Goal: Task Accomplishment & Management: Complete application form

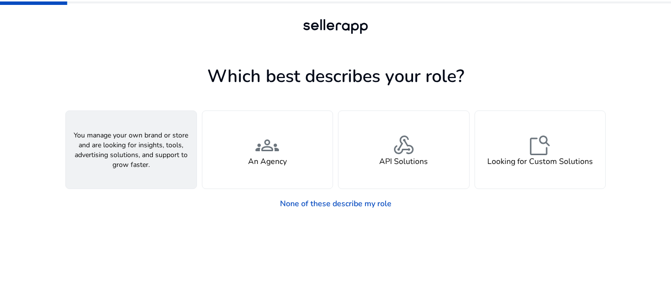
click at [122, 168] on div "person A Seller" at bounding box center [131, 150] width 131 height 78
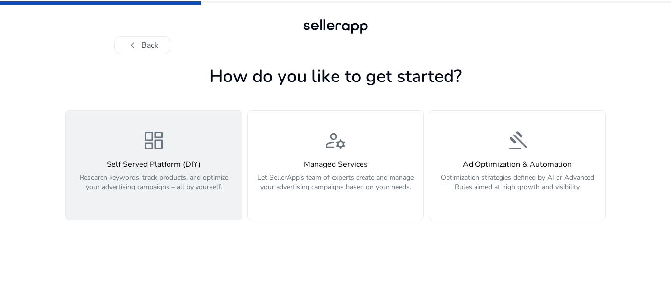
click at [202, 169] on h4 "Self Served Platform (DIY)" at bounding box center [154, 164] width 164 height 9
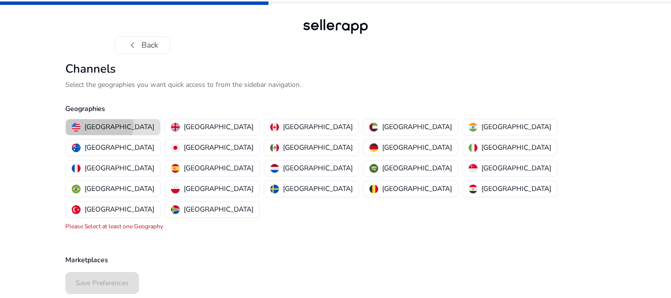
click at [93, 125] on p "[GEOGRAPHIC_DATA]" at bounding box center [120, 127] width 70 height 10
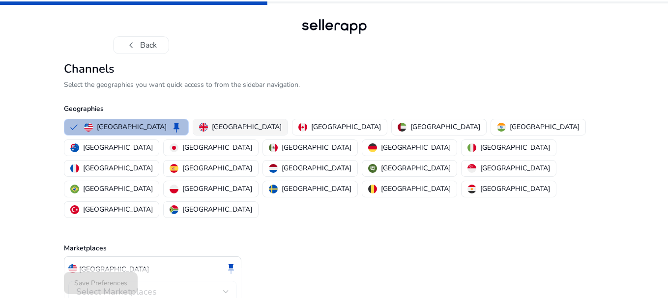
click at [212, 129] on p "[GEOGRAPHIC_DATA]" at bounding box center [247, 127] width 70 height 10
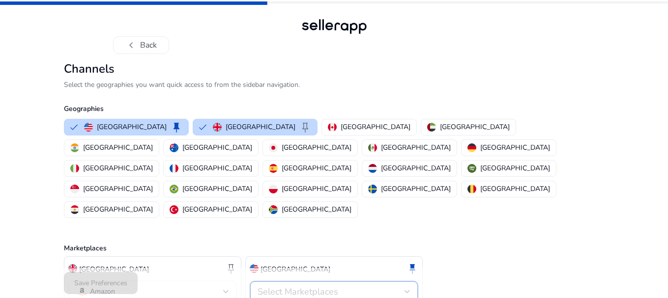
click at [291, 286] on span "Select Marketplaces" at bounding box center [297, 292] width 81 height 12
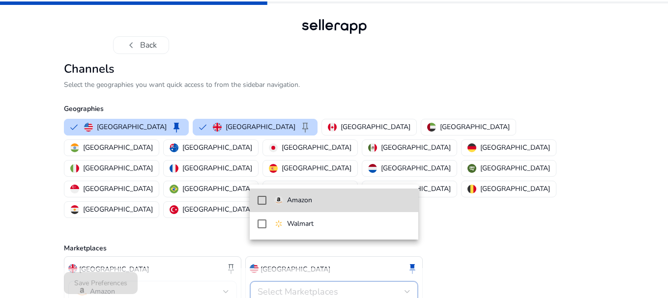
click at [305, 201] on p "Amazon" at bounding box center [299, 200] width 25 height 11
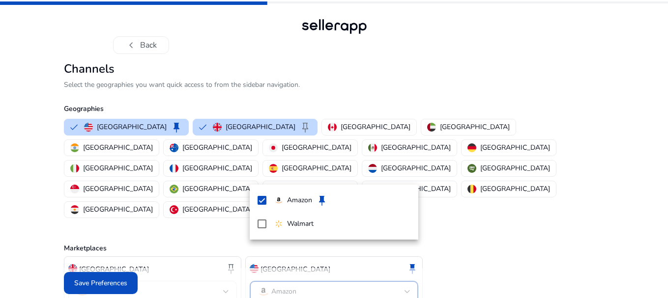
click at [305, 125] on div at bounding box center [334, 149] width 668 height 298
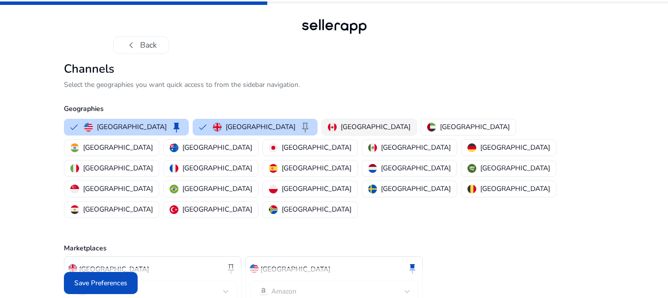
click at [341, 132] on p "[GEOGRAPHIC_DATA]" at bounding box center [376, 127] width 70 height 10
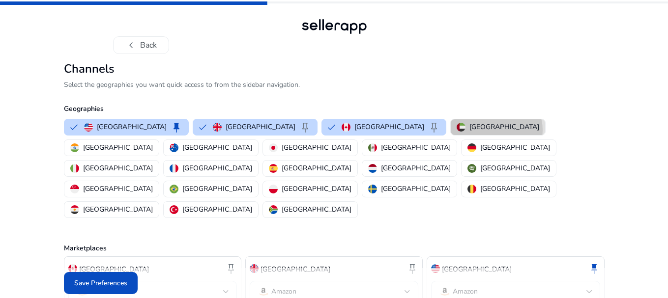
click at [469, 130] on p "[GEOGRAPHIC_DATA]" at bounding box center [504, 127] width 70 height 10
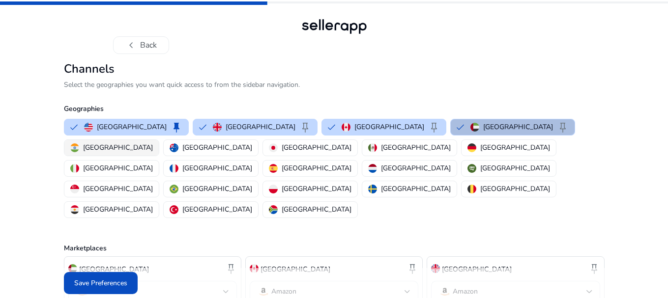
click at [153, 142] on p "[GEOGRAPHIC_DATA]" at bounding box center [118, 147] width 70 height 10
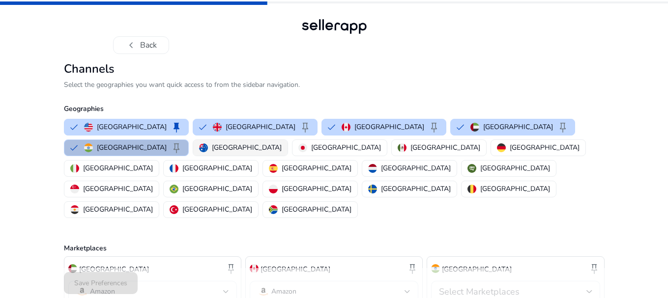
click at [212, 148] on p "[GEOGRAPHIC_DATA]" at bounding box center [247, 147] width 70 height 10
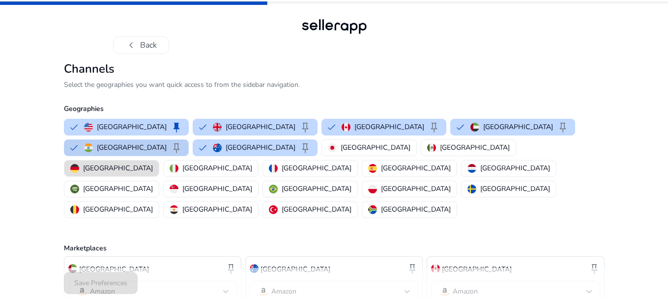
click at [188, 140] on button "India keep" at bounding box center [126, 148] width 124 height 16
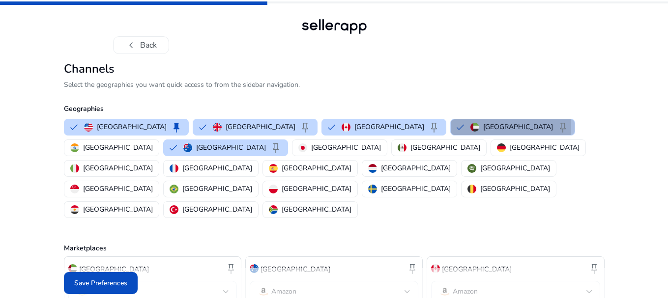
click at [451, 128] on button "[GEOGRAPHIC_DATA] keep" at bounding box center [513, 127] width 124 height 16
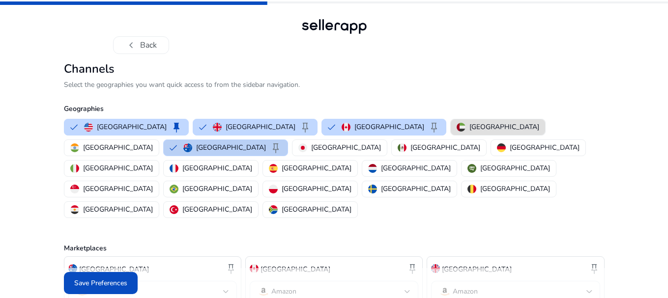
click at [287, 140] on button "Australia keep" at bounding box center [226, 148] width 124 height 16
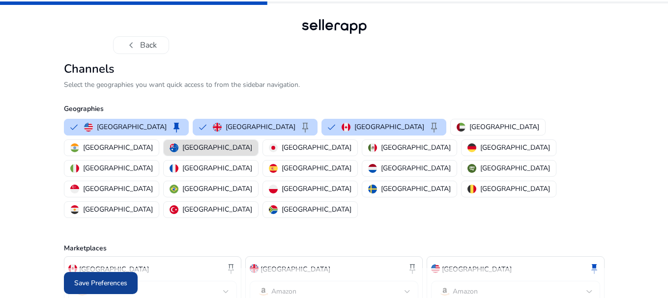
click at [109, 286] on span "Save Preferences" at bounding box center [100, 283] width 53 height 10
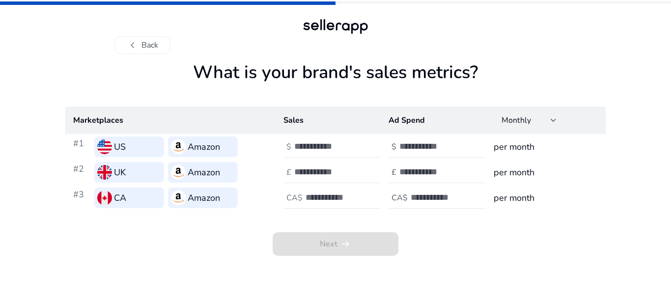
click at [357, 143] on input "*" at bounding box center [327, 146] width 66 height 11
type input "*"
click at [357, 143] on input "*" at bounding box center [327, 146] width 66 height 11
type input "*"
click at [307, 178] on div at bounding box center [338, 173] width 88 height 22
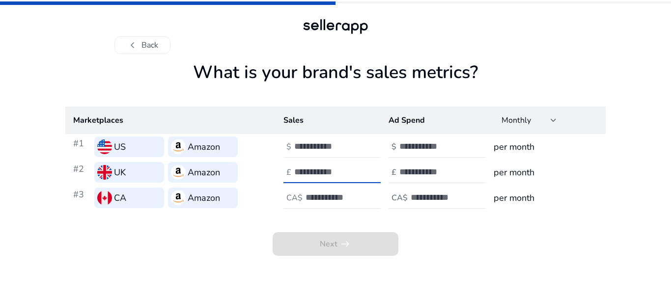
click at [314, 145] on input "******" at bounding box center [327, 146] width 66 height 11
type input "******"
click at [319, 170] on input "number" at bounding box center [327, 172] width 66 height 11
type input "******"
click at [316, 198] on input "number" at bounding box center [339, 197] width 66 height 11
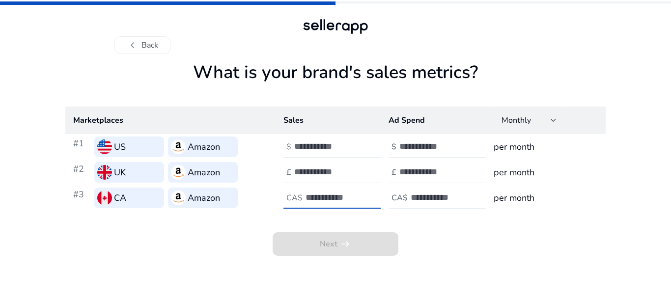
type input "******"
click at [420, 201] on input "number" at bounding box center [444, 197] width 66 height 11
click at [547, 115] on div "Monthly" at bounding box center [526, 120] width 49 height 11
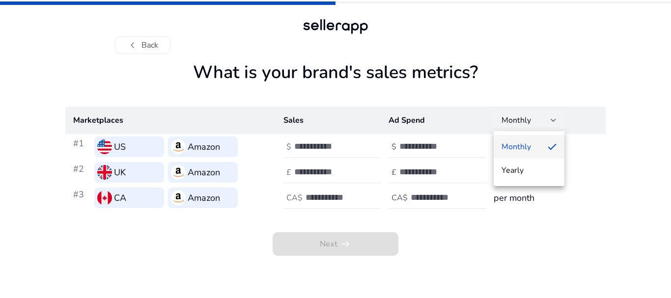
click at [547, 115] on div at bounding box center [335, 149] width 671 height 298
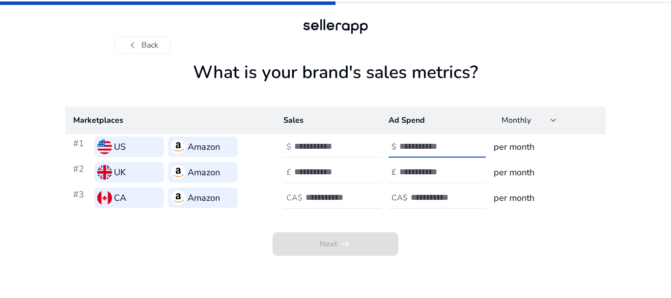
click at [419, 149] on input "number" at bounding box center [432, 146] width 66 height 11
click at [359, 74] on h1 "What is your brand's sales metrics?" at bounding box center [335, 84] width 540 height 45
drag, startPoint x: 296, startPoint y: 145, endPoint x: 336, endPoint y: 145, distance: 39.8
click at [336, 145] on input "******" at bounding box center [327, 146] width 66 height 11
drag, startPoint x: 293, startPoint y: 171, endPoint x: 333, endPoint y: 169, distance: 39.4
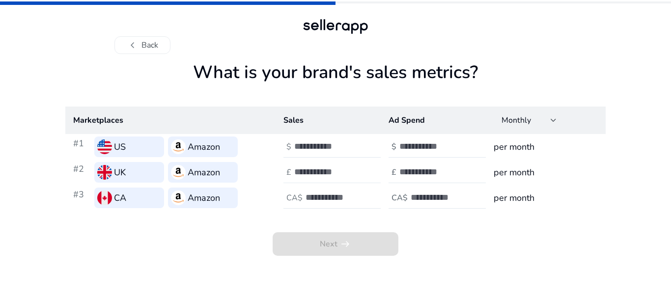
click at [333, 169] on div "£ ******" at bounding box center [333, 173] width 99 height 22
drag, startPoint x: 296, startPoint y: 171, endPoint x: 327, endPoint y: 170, distance: 31.0
click at [327, 170] on input "******" at bounding box center [327, 172] width 66 height 11
drag, startPoint x: 310, startPoint y: 199, endPoint x: 344, endPoint y: 198, distance: 34.4
click at [344, 198] on input "******" at bounding box center [339, 197] width 66 height 11
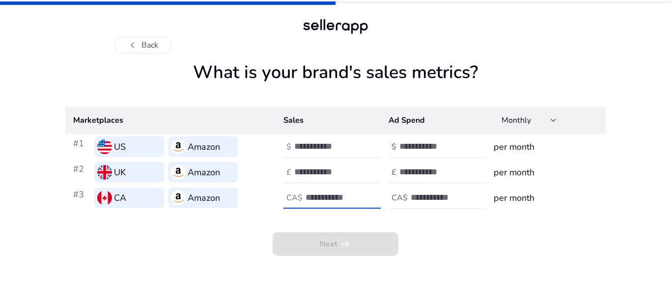
type input "*"
click at [326, 145] on input "number" at bounding box center [327, 146] width 66 height 11
drag, startPoint x: 332, startPoint y: 243, endPoint x: 342, endPoint y: 230, distance: 16.0
click at [332, 241] on span "Next arrow_right_alt" at bounding box center [336, 244] width 126 height 24
click at [416, 170] on input "number" at bounding box center [432, 172] width 66 height 11
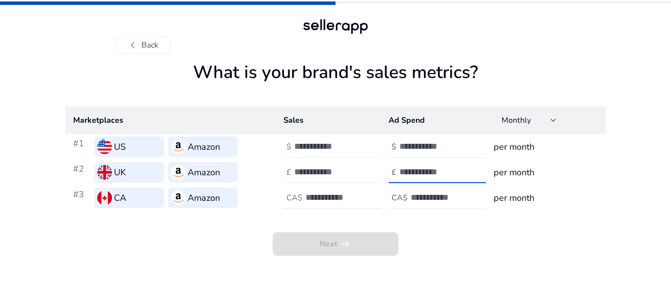
type input "**"
click at [341, 155] on div at bounding box center [338, 147] width 88 height 22
type input "**"
click at [341, 166] on div at bounding box center [338, 173] width 88 height 22
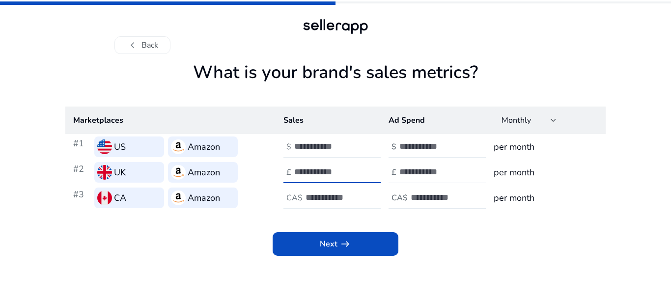
type input "*"
click at [333, 205] on div at bounding box center [350, 198] width 88 height 22
type input "*"
click at [424, 170] on input "**" at bounding box center [432, 172] width 66 height 11
type input "*"
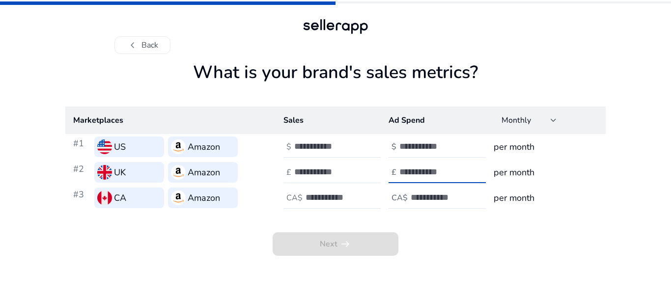
click at [308, 173] on input "*" at bounding box center [327, 172] width 66 height 11
click at [318, 142] on input "**" at bounding box center [327, 146] width 66 height 11
type input "*"
click at [321, 193] on input "*" at bounding box center [339, 197] width 66 height 11
click at [130, 40] on span "chevron_left" at bounding box center [133, 45] width 12 height 12
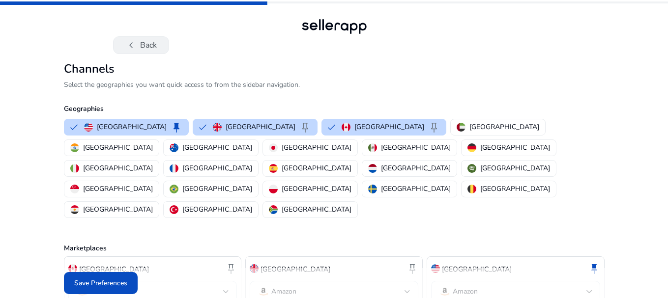
click at [123, 42] on button "chevron_left Back" at bounding box center [141, 45] width 56 height 18
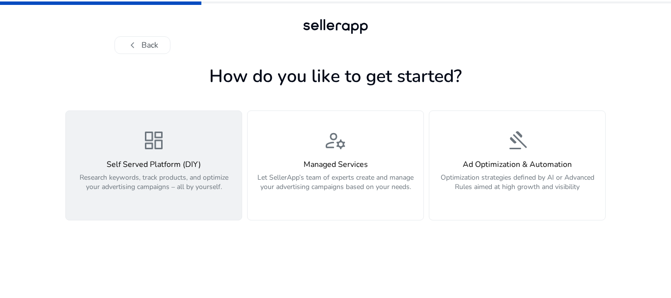
click at [145, 156] on div "dashboard Self Served Platform (DIY) Research keywords, track products, and opt…" at bounding box center [154, 166] width 164 height 74
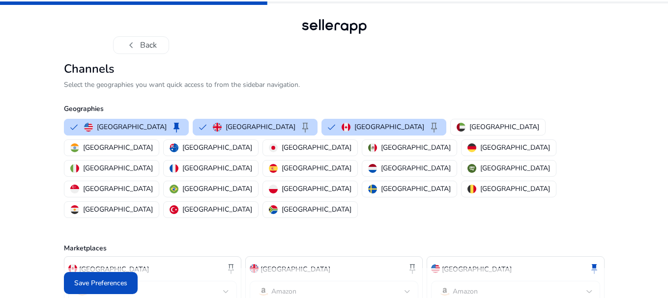
click at [112, 289] on span at bounding box center [101, 284] width 74 height 24
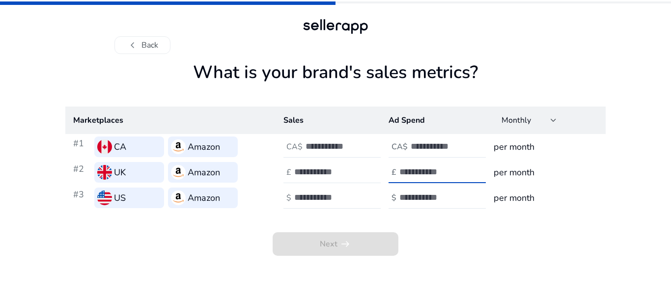
click at [424, 173] on input "number" at bounding box center [432, 172] width 66 height 11
type input "*"
click at [424, 146] on input "number" at bounding box center [444, 146] width 66 height 11
type input "*"
click at [422, 198] on input "number" at bounding box center [432, 197] width 66 height 11
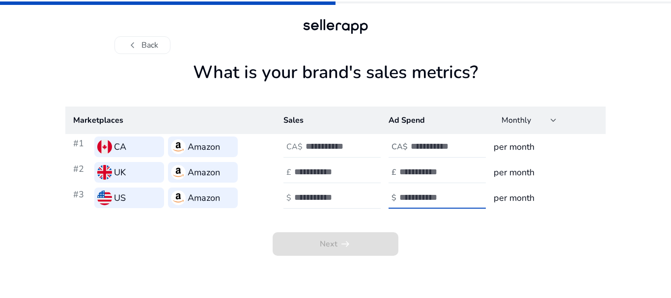
type input "*"
click at [324, 143] on input "number" at bounding box center [339, 146] width 66 height 11
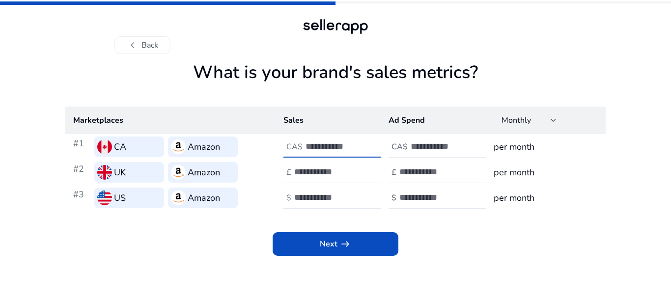
type input "*"
click at [323, 167] on input "number" at bounding box center [327, 172] width 66 height 11
type input "*"
click at [320, 196] on input "number" at bounding box center [327, 197] width 66 height 11
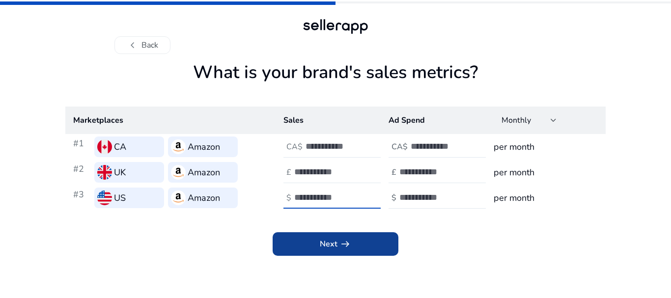
type input "*"
click at [358, 242] on span at bounding box center [336, 244] width 126 height 24
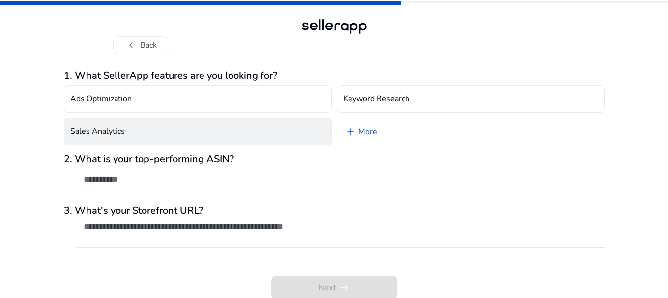
click at [158, 127] on button "Sales Analytics" at bounding box center [198, 132] width 268 height 28
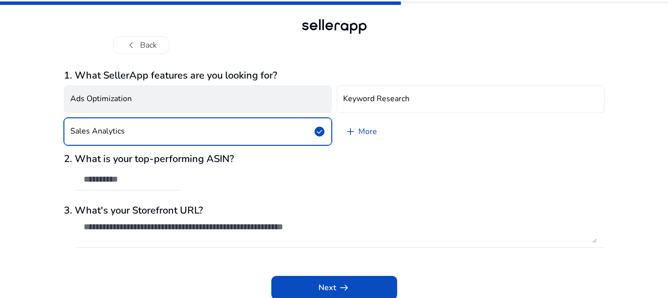
click at [165, 108] on button "Ads Optimization" at bounding box center [198, 99] width 268 height 28
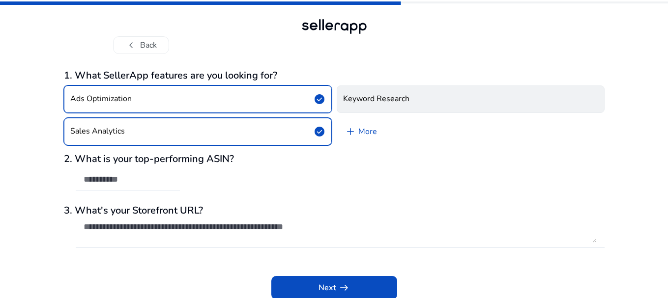
click at [360, 101] on h4 "Keyword Research" at bounding box center [376, 98] width 66 height 9
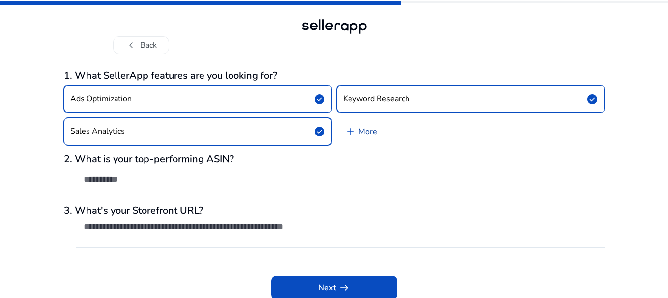
click at [365, 135] on link "add More" at bounding box center [361, 132] width 48 height 28
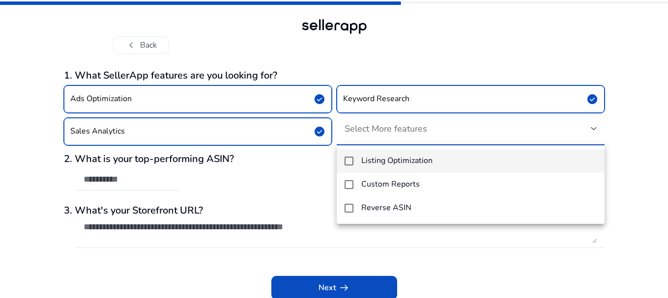
click at [355, 159] on mat-option "Listing Optimization" at bounding box center [471, 161] width 268 height 24
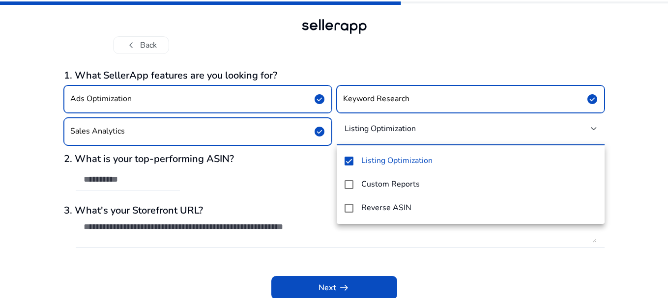
click at [312, 173] on div at bounding box center [334, 149] width 668 height 298
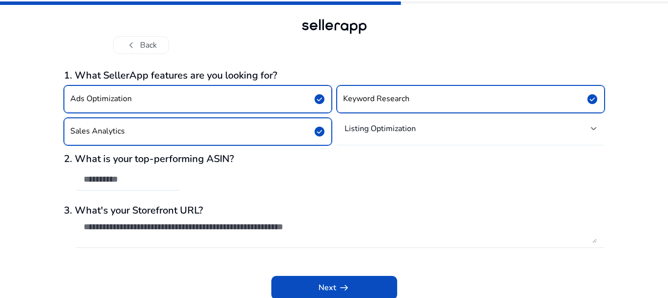
click at [239, 105] on button "Ads Optimization check_circle" at bounding box center [198, 99] width 268 height 28
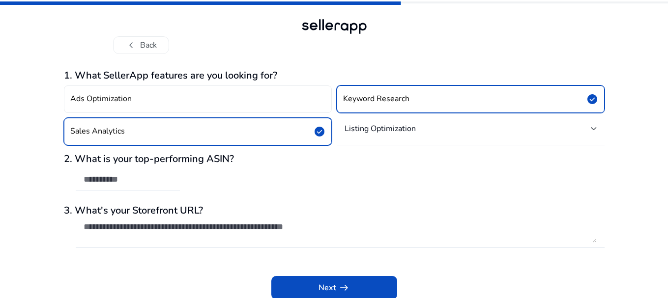
click at [362, 136] on div "Listing Optimization" at bounding box center [470, 129] width 252 height 22
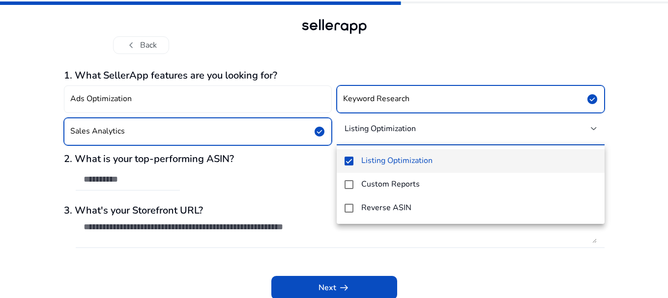
click at [361, 136] on div at bounding box center [334, 149] width 668 height 298
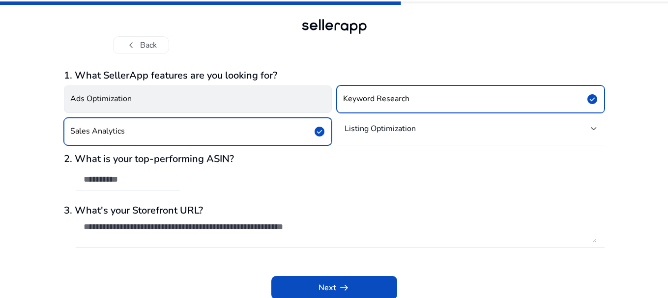
click at [244, 99] on button "Ads Optimization" at bounding box center [198, 99] width 268 height 28
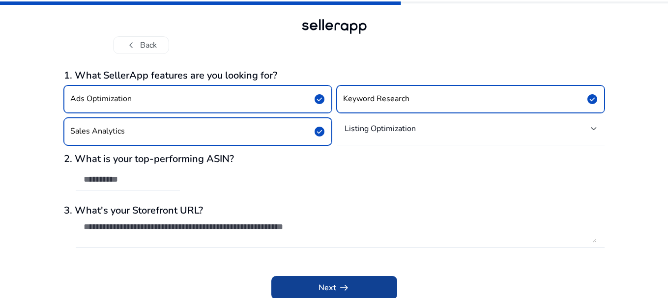
click at [350, 282] on span at bounding box center [334, 288] width 126 height 24
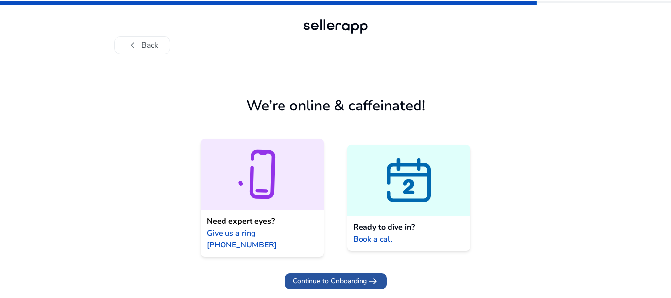
click at [373, 276] on span "arrow_right_alt" at bounding box center [373, 282] width 12 height 12
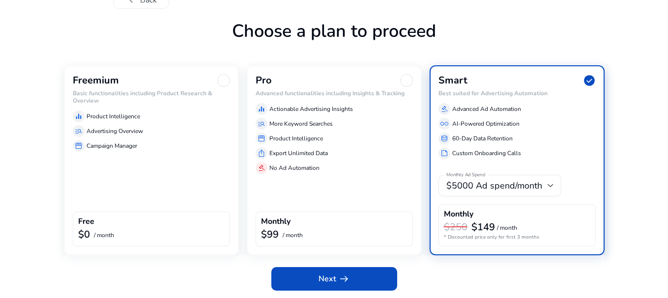
scroll to position [46, 0]
click at [309, 228] on div "$99 / month" at bounding box center [334, 234] width 146 height 13
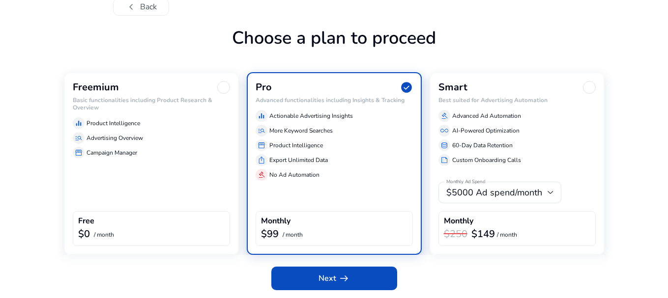
scroll to position [38, 0]
click at [508, 202] on div "$5000 Ad spend/month" at bounding box center [499, 193] width 107 height 22
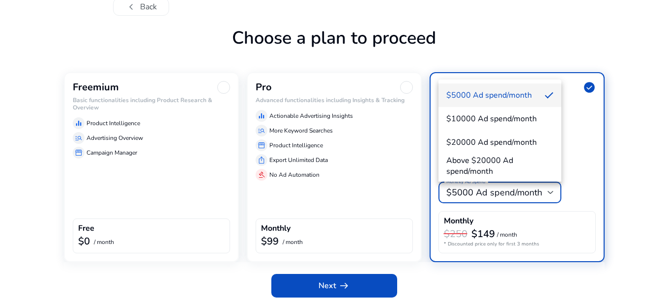
click at [554, 20] on div at bounding box center [334, 149] width 668 height 298
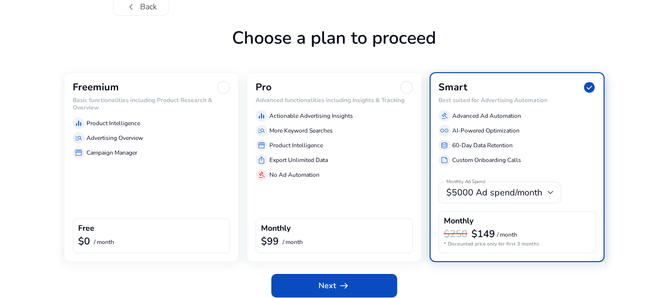
click at [330, 191] on div "Pro Advanced functionalities including Insights & Tracking equalizer Actionable…" at bounding box center [334, 167] width 175 height 190
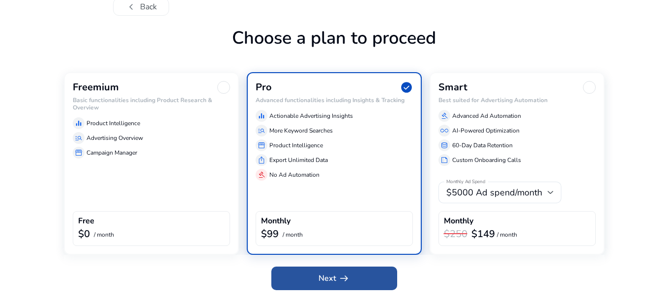
click at [345, 283] on span "arrow_right_alt" at bounding box center [344, 279] width 12 height 12
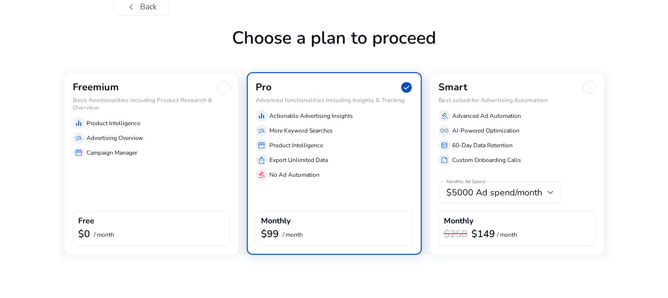
scroll to position [19, 0]
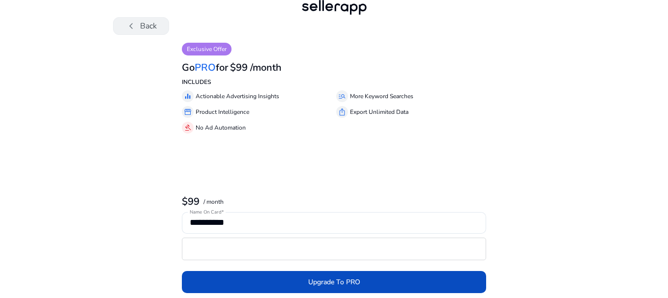
click at [120, 28] on button "chevron_left Back" at bounding box center [141, 26] width 56 height 18
